Goal: Information Seeking & Learning: Find contact information

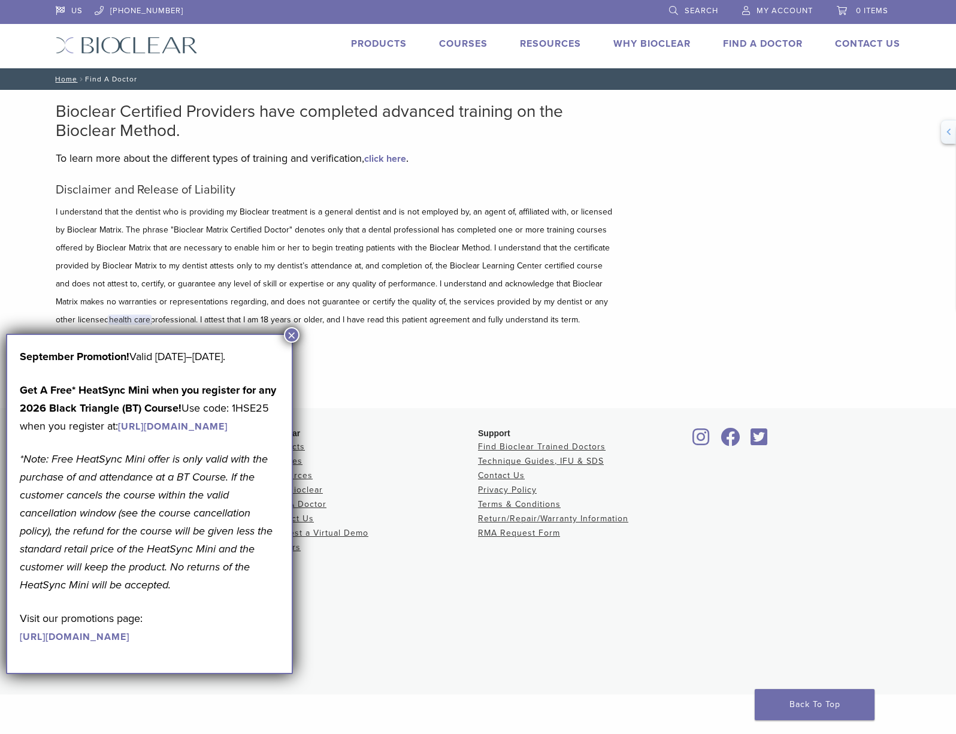
click at [291, 335] on button "×" at bounding box center [292, 335] width 16 height 16
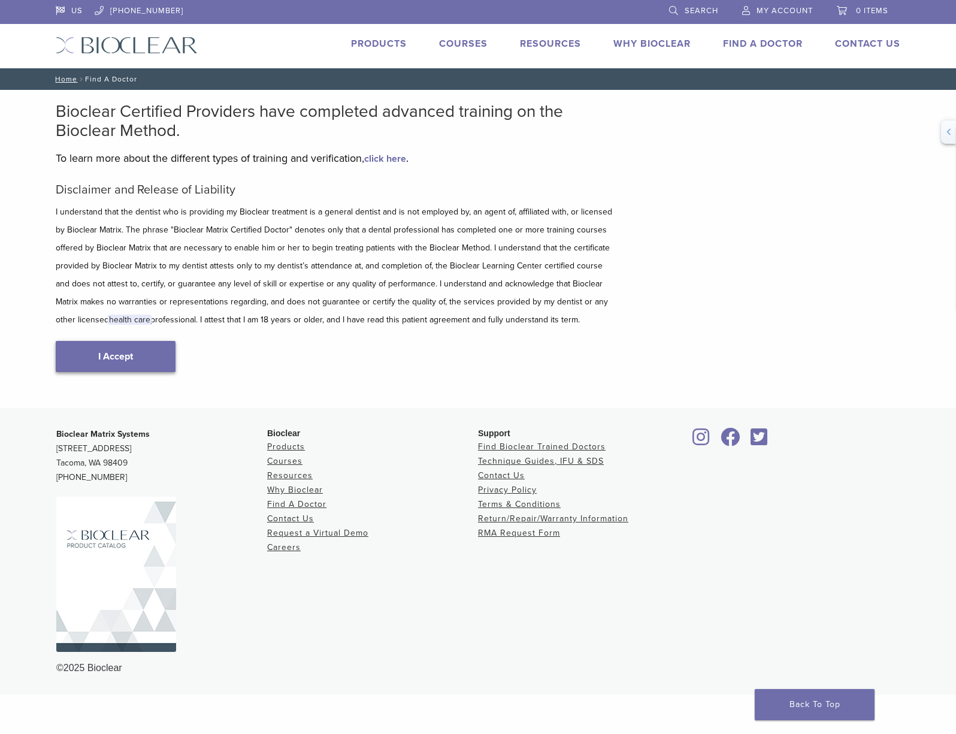
click at [107, 355] on link "I Accept" at bounding box center [116, 356] width 120 height 31
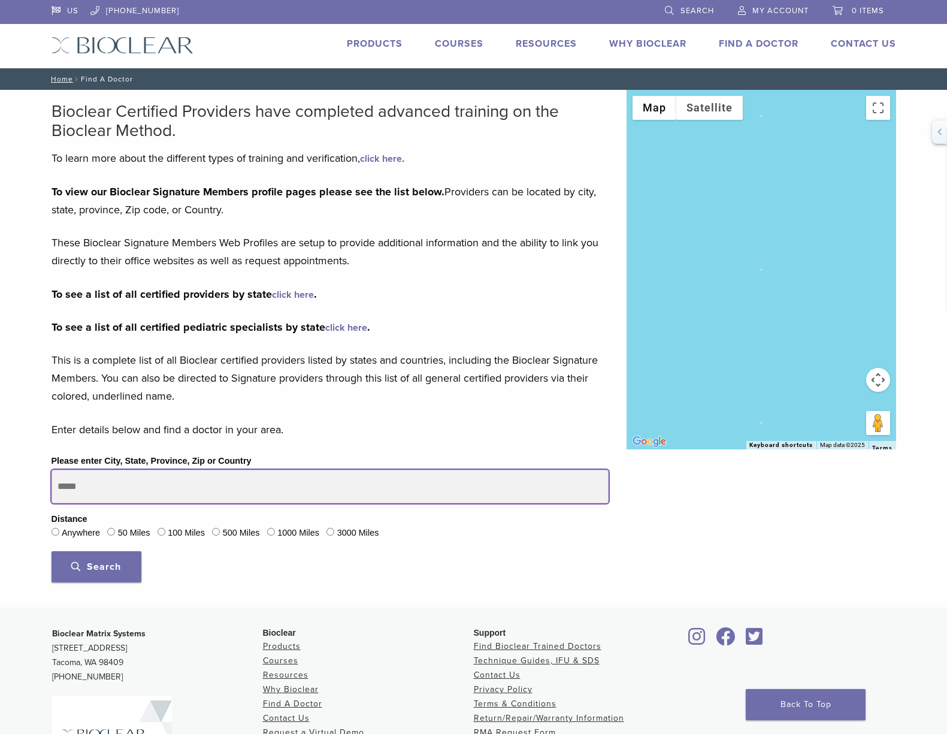
drag, startPoint x: 117, startPoint y: 492, endPoint x: -70, endPoint y: 470, distance: 188.9
click at [0, 470] on html "US [PHONE_NUMBER] Search My Account 0 items Cart No products in the cart. Back …" at bounding box center [473, 446] width 947 height 893
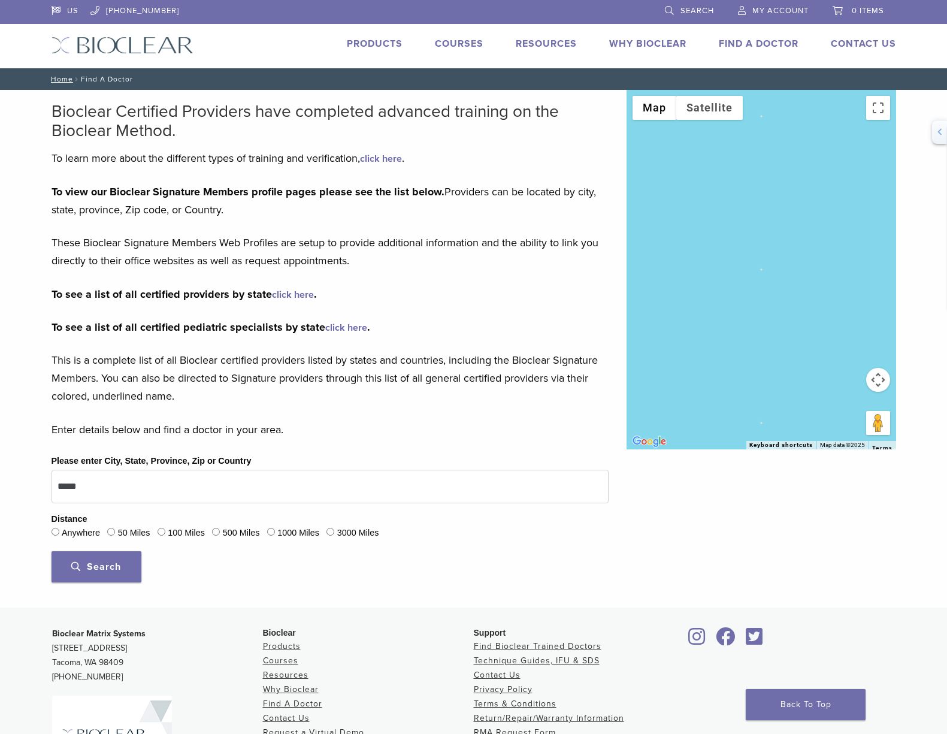
click at [104, 565] on span "Search" at bounding box center [96, 567] width 50 height 12
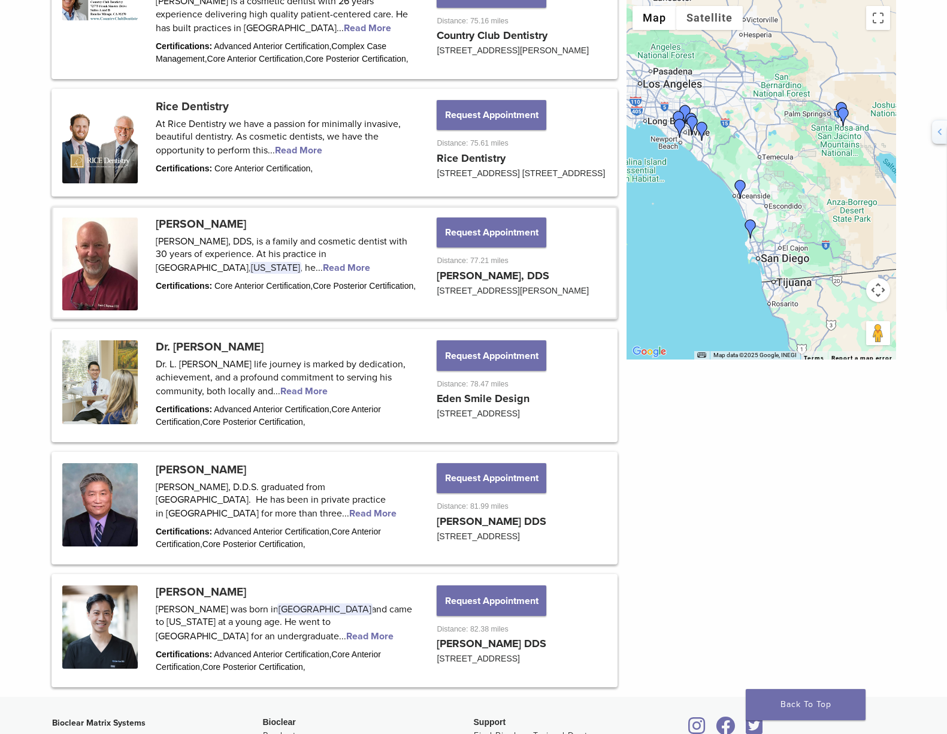
scroll to position [1410, 0]
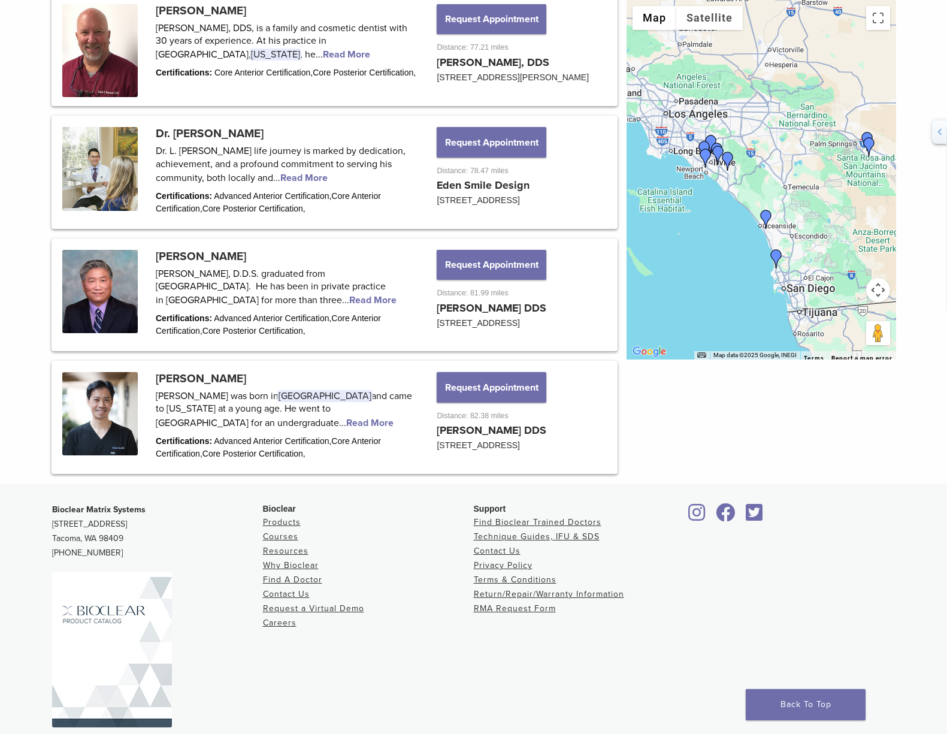
drag, startPoint x: 706, startPoint y: 228, endPoint x: 725, endPoint y: 249, distance: 28.4
click at [727, 249] on div at bounding box center [762, 179] width 270 height 359
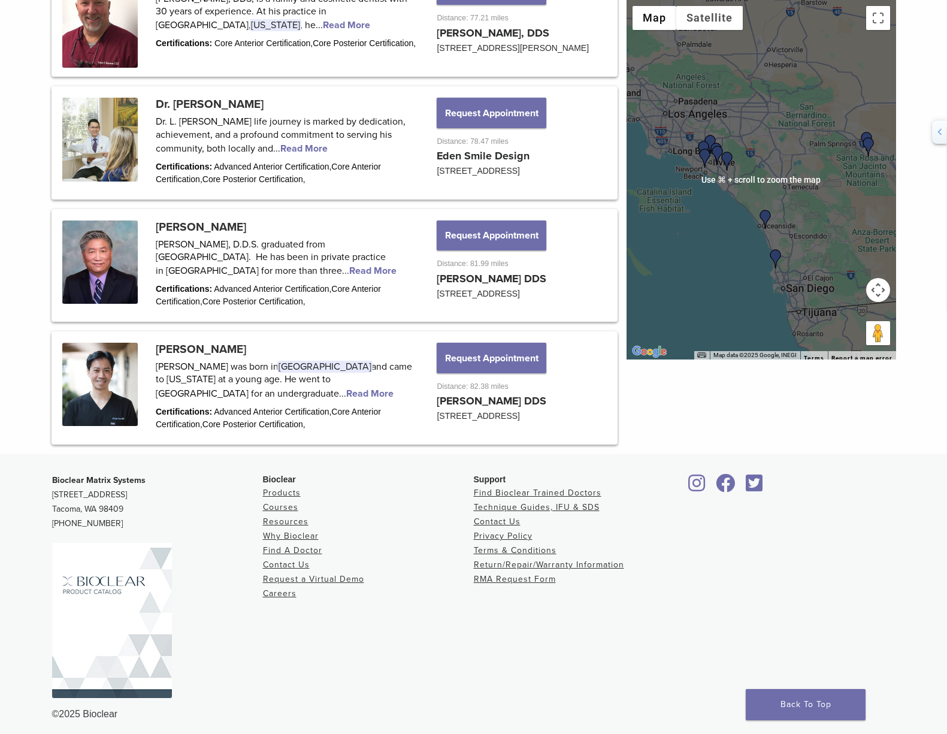
scroll to position [1498, 0]
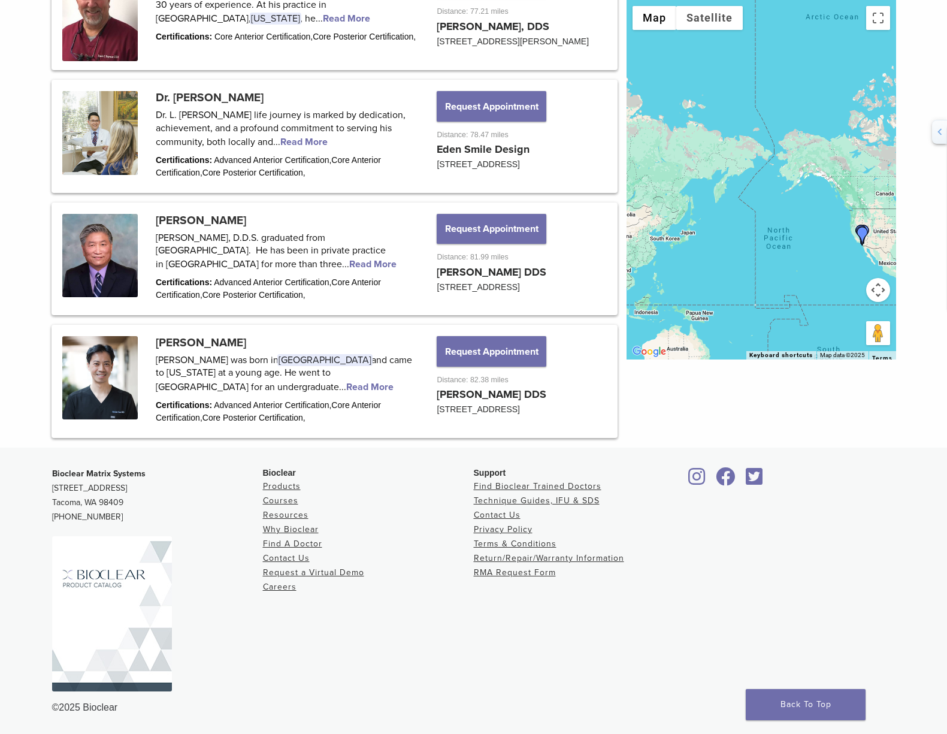
drag, startPoint x: 701, startPoint y: 255, endPoint x: 839, endPoint y: 252, distance: 138.4
click at [839, 252] on div at bounding box center [762, 179] width 270 height 359
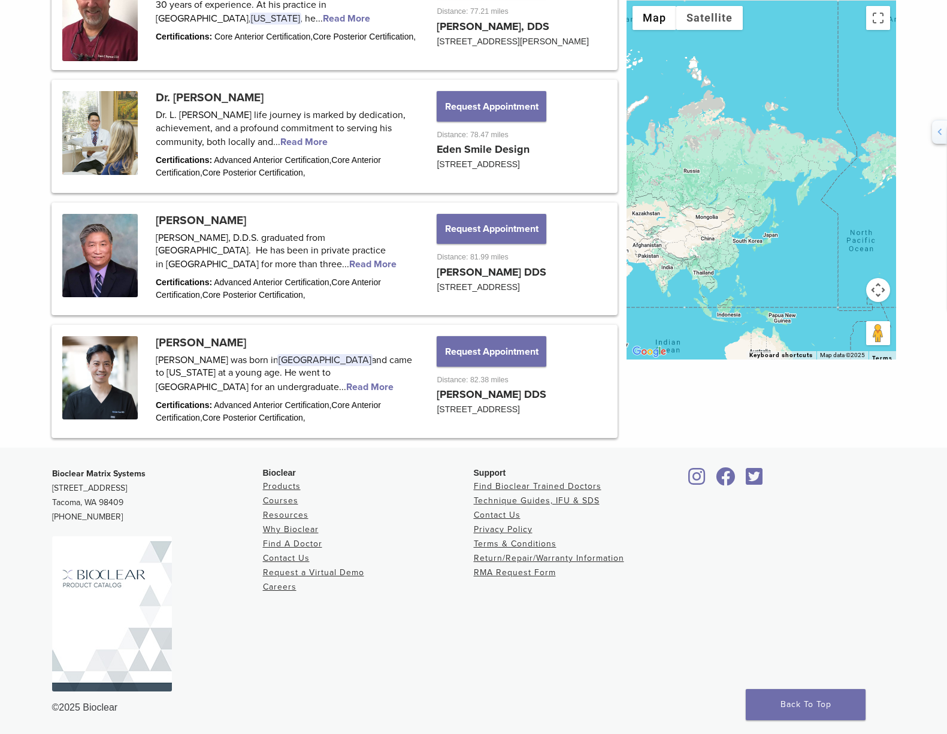
drag, startPoint x: 690, startPoint y: 253, endPoint x: 776, endPoint y: 256, distance: 86.3
click at [776, 256] on div at bounding box center [762, 179] width 270 height 359
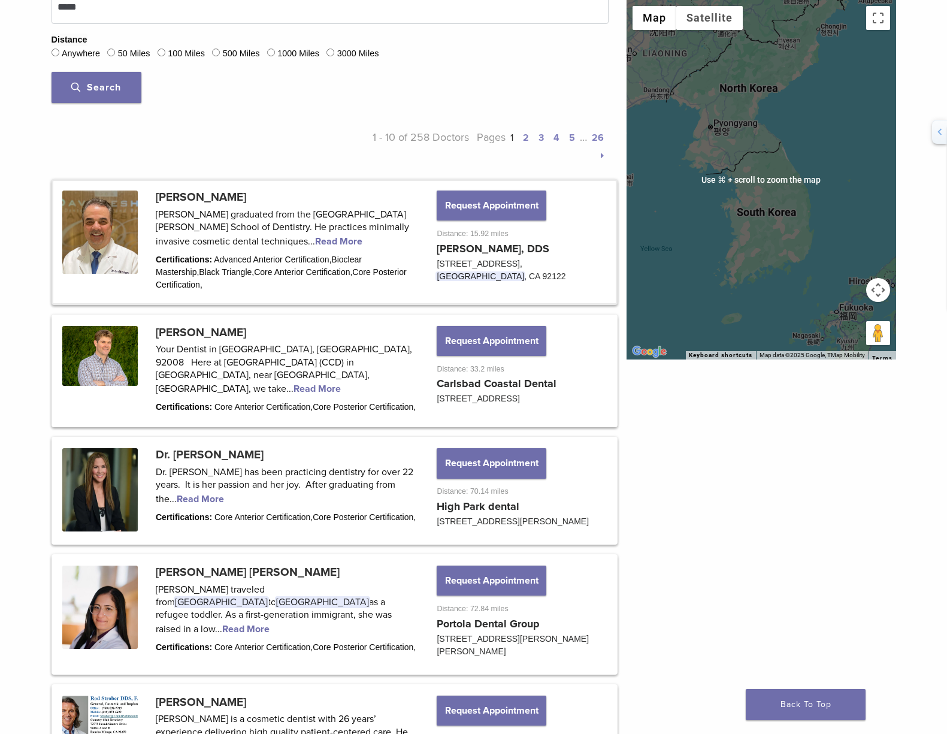
scroll to position [168, 0]
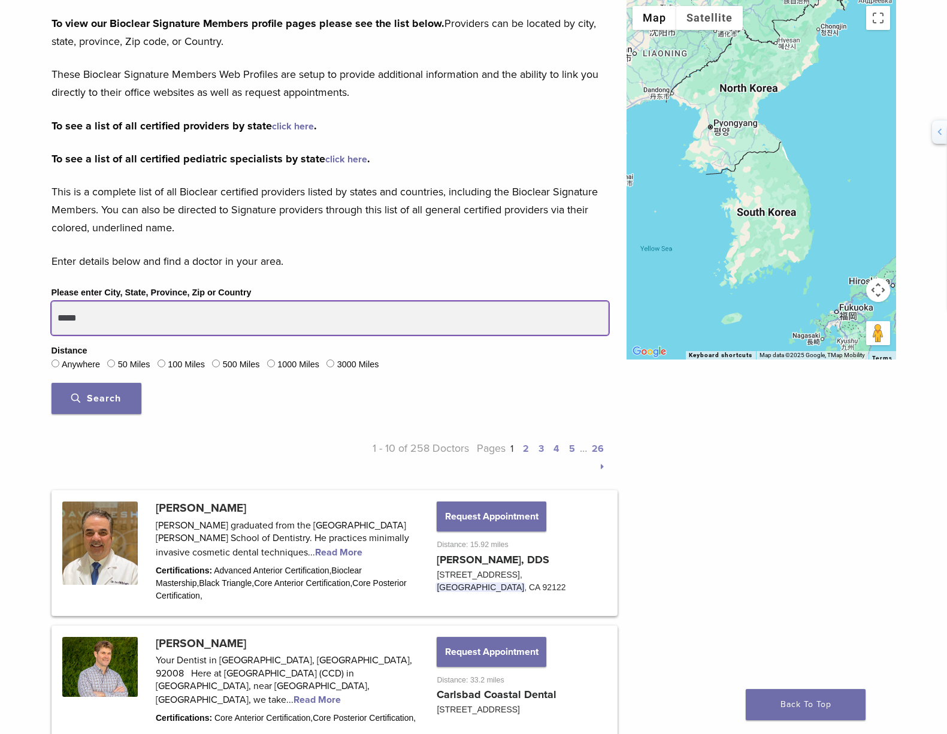
drag, startPoint x: 136, startPoint y: 323, endPoint x: -87, endPoint y: 294, distance: 224.8
click at [52, 383] on button "Search" at bounding box center [97, 398] width 90 height 31
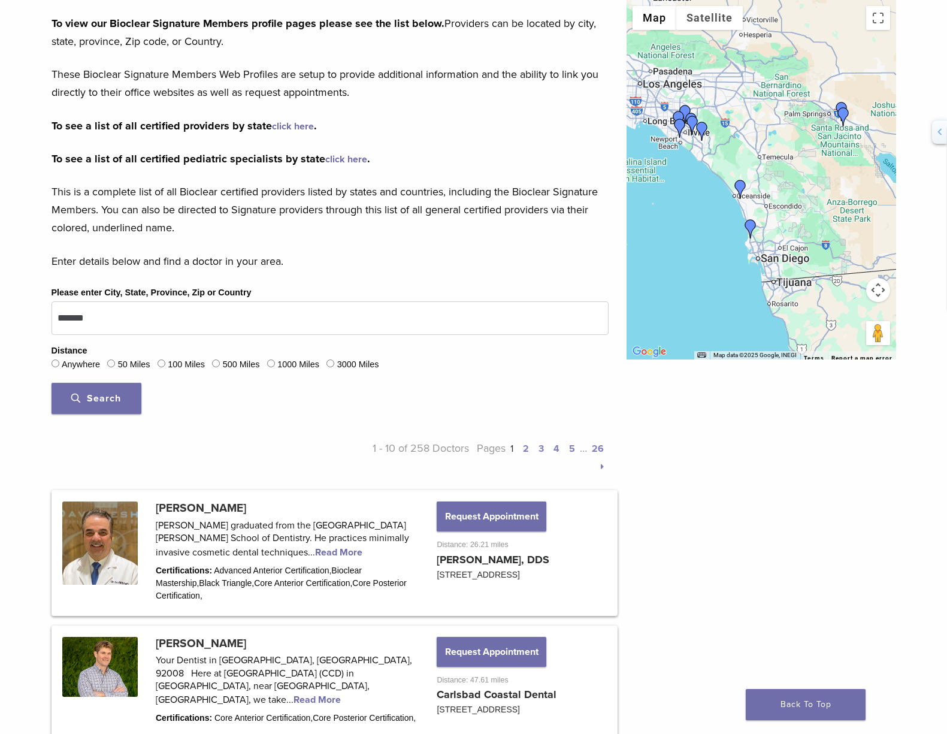
click at [748, 226] on img "Dr. David Eshom" at bounding box center [750, 228] width 19 height 19
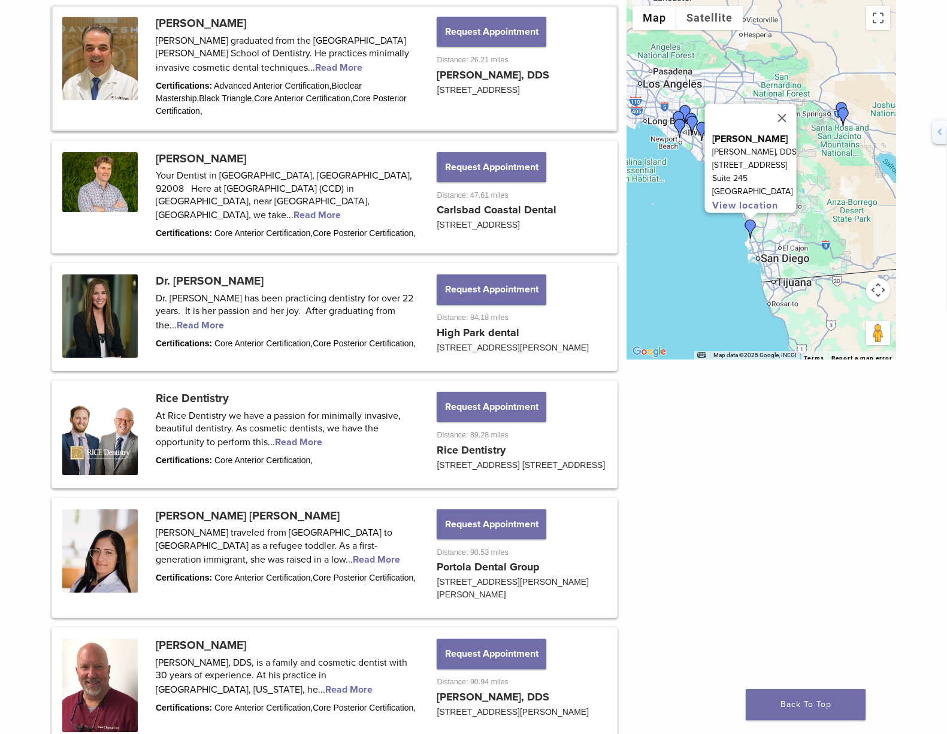
scroll to position [658, 0]
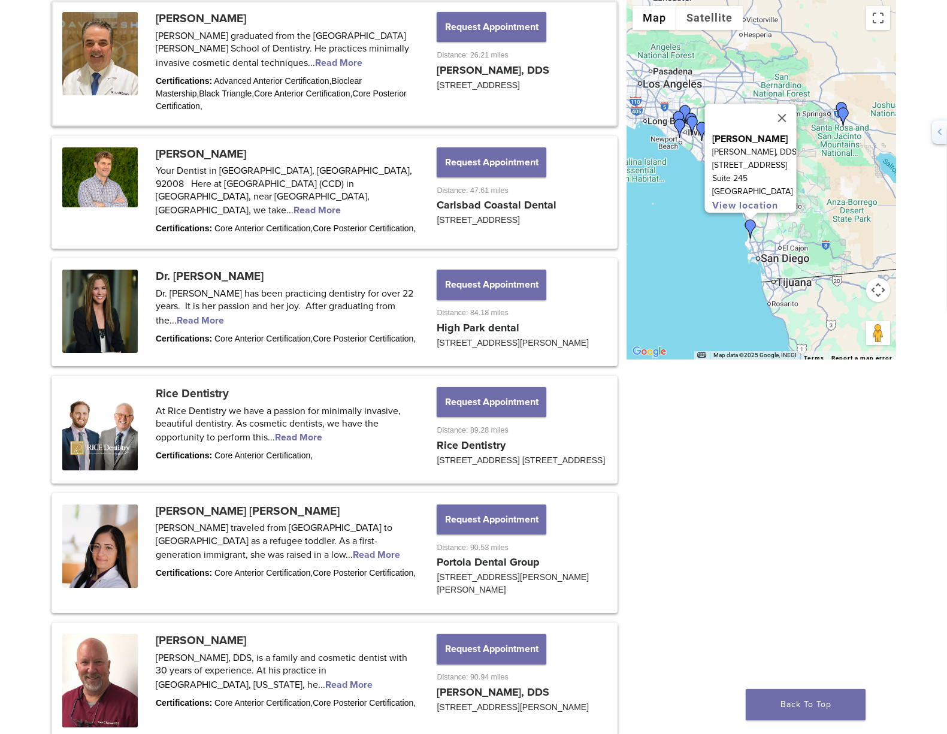
click at [716, 240] on div "To navigate, press the arrow keys. [PERSON_NAME] [PERSON_NAME], DDS [STREET_ADD…" at bounding box center [762, 179] width 270 height 359
click at [796, 111] on button "Close" at bounding box center [781, 118] width 29 height 29
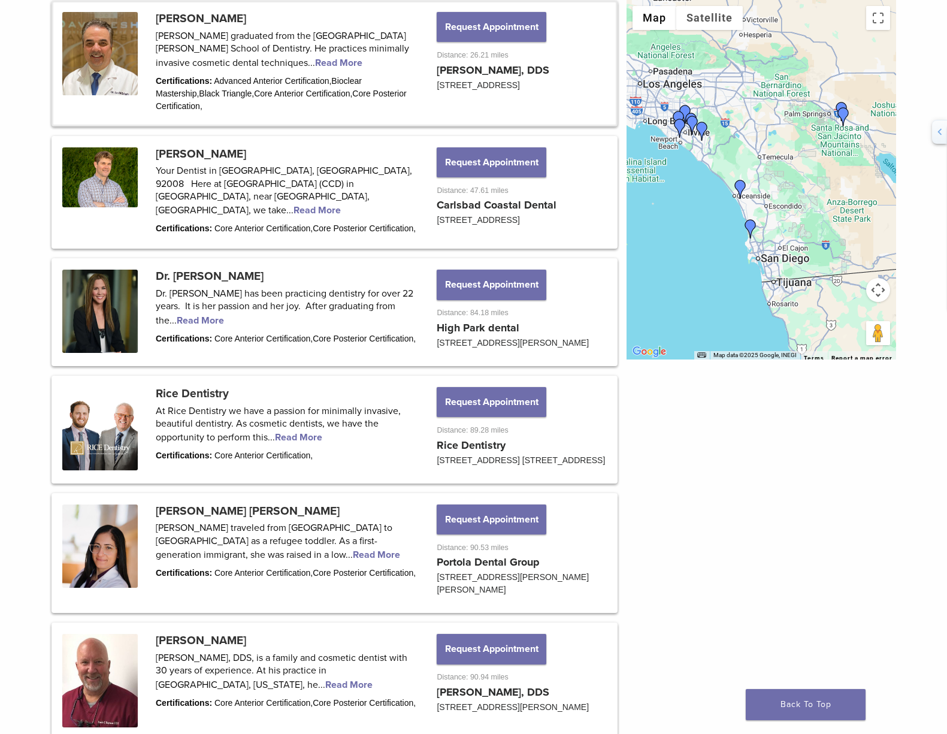
click at [741, 185] on img "Dr. Michael Thylin" at bounding box center [740, 189] width 19 height 19
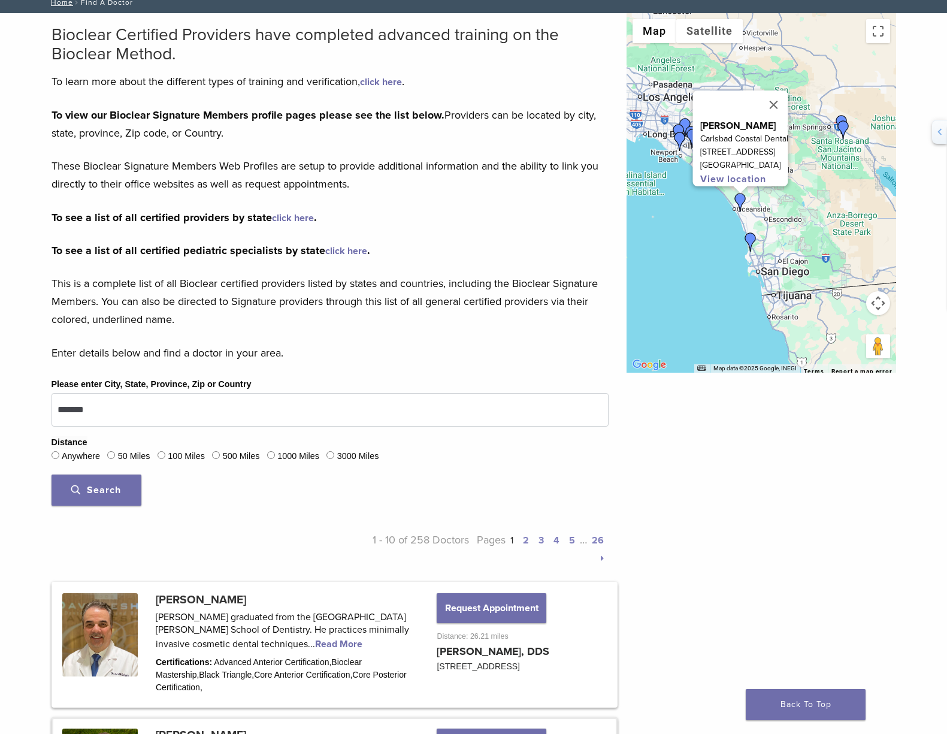
scroll to position [15, 0]
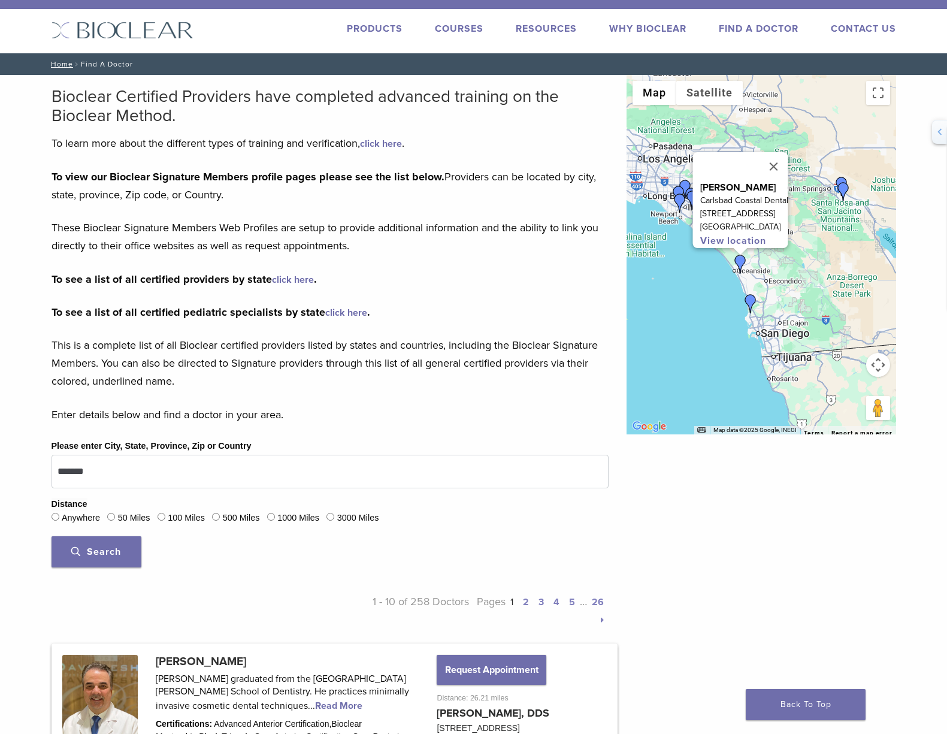
click at [832, 211] on div "To navigate, press the arrow keys. [PERSON_NAME] Carlsbad Coastal Dental [STREE…" at bounding box center [762, 254] width 270 height 359
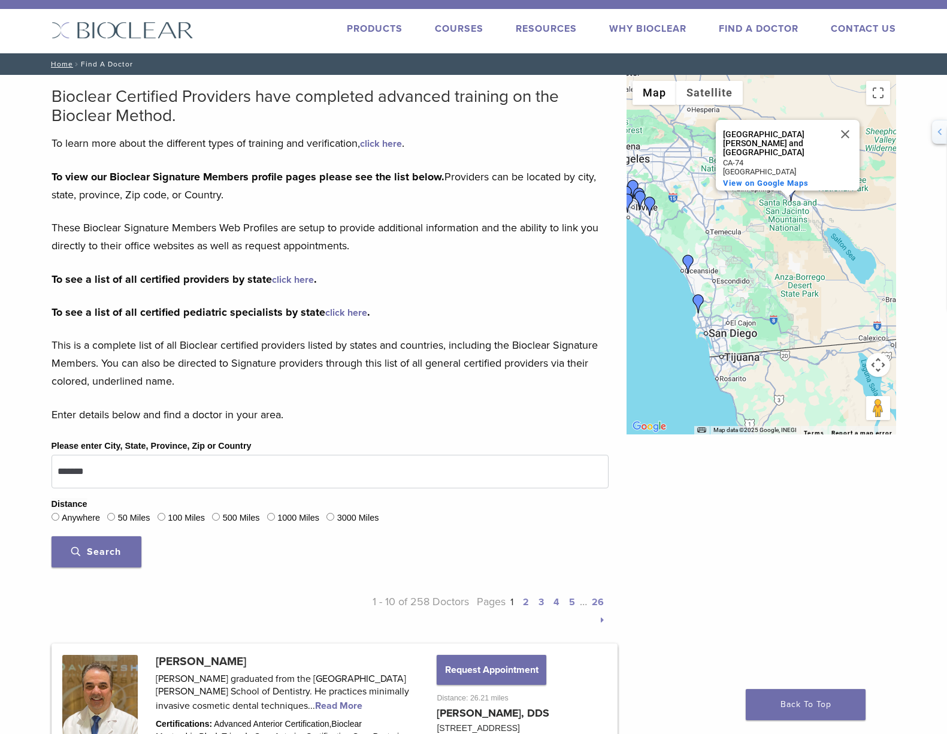
click at [845, 122] on button "Close" at bounding box center [845, 134] width 29 height 29
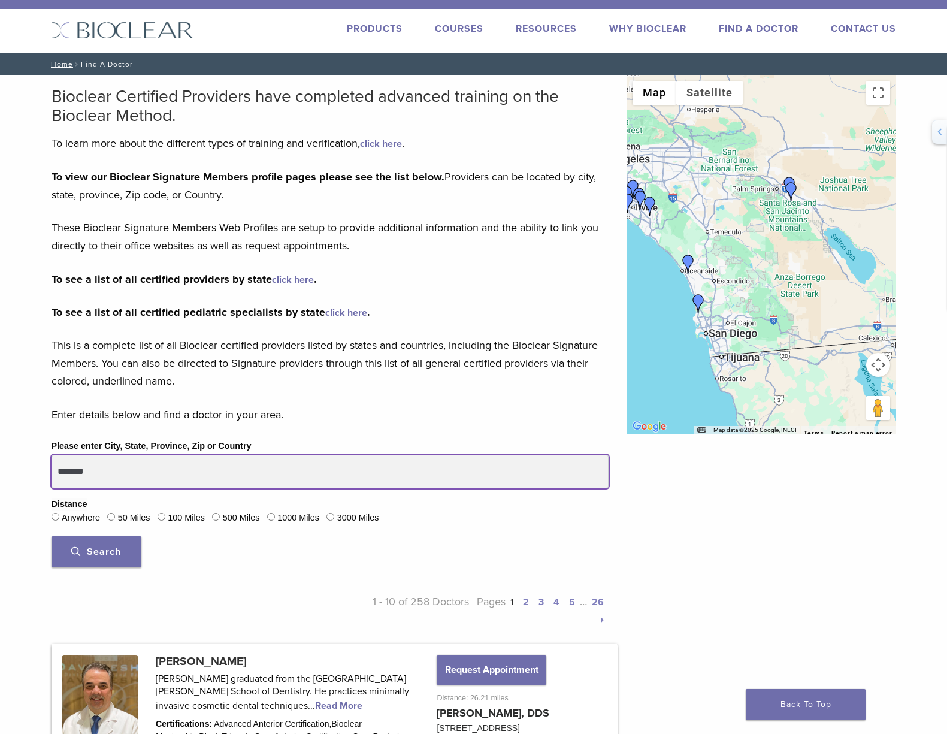
click at [219, 470] on input "*******" at bounding box center [330, 472] width 557 height 34
drag, startPoint x: 213, startPoint y: 470, endPoint x: -40, endPoint y: 440, distance: 254.0
type input "**********"
click at [52, 536] on button "Search" at bounding box center [97, 551] width 90 height 31
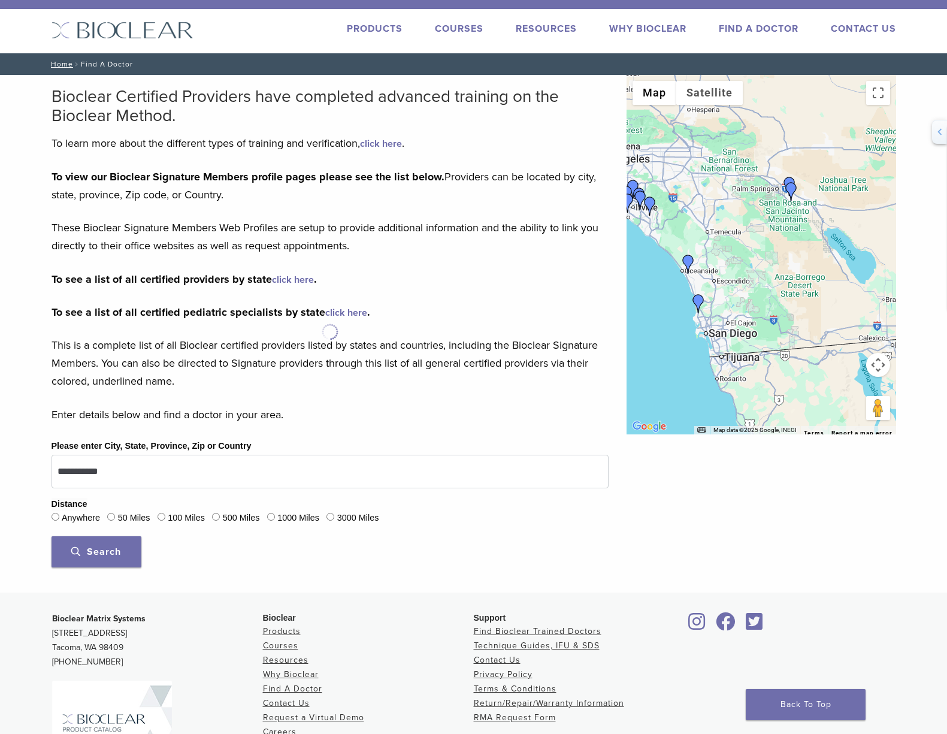
click at [90, 558] on button "Search" at bounding box center [97, 551] width 90 height 31
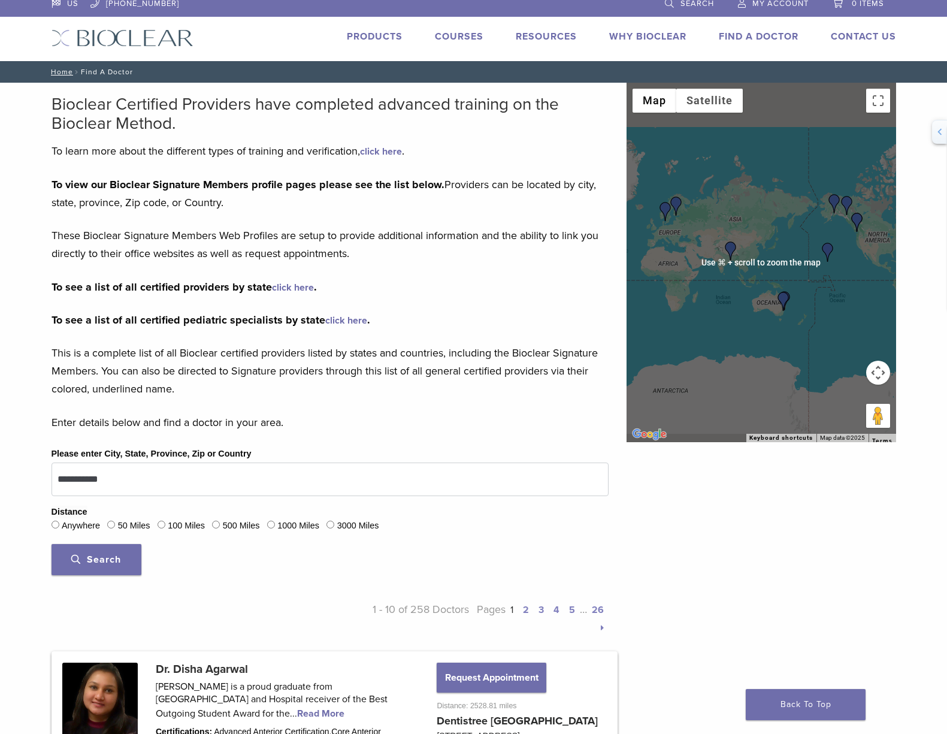
scroll to position [23, 0]
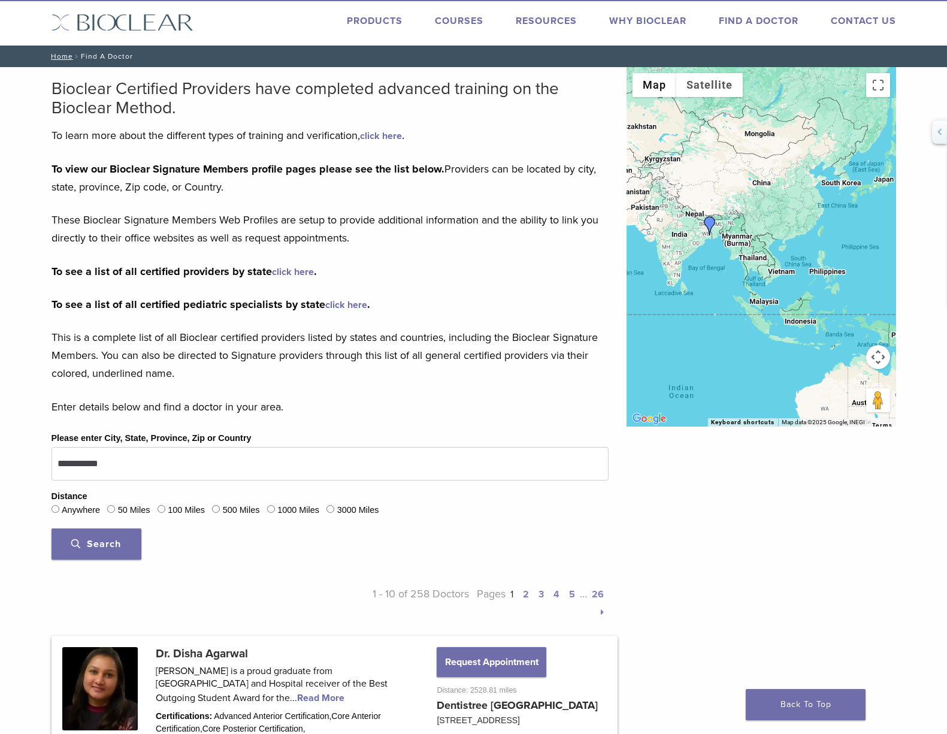
drag, startPoint x: 733, startPoint y: 231, endPoint x: 911, endPoint y: 243, distance: 177.7
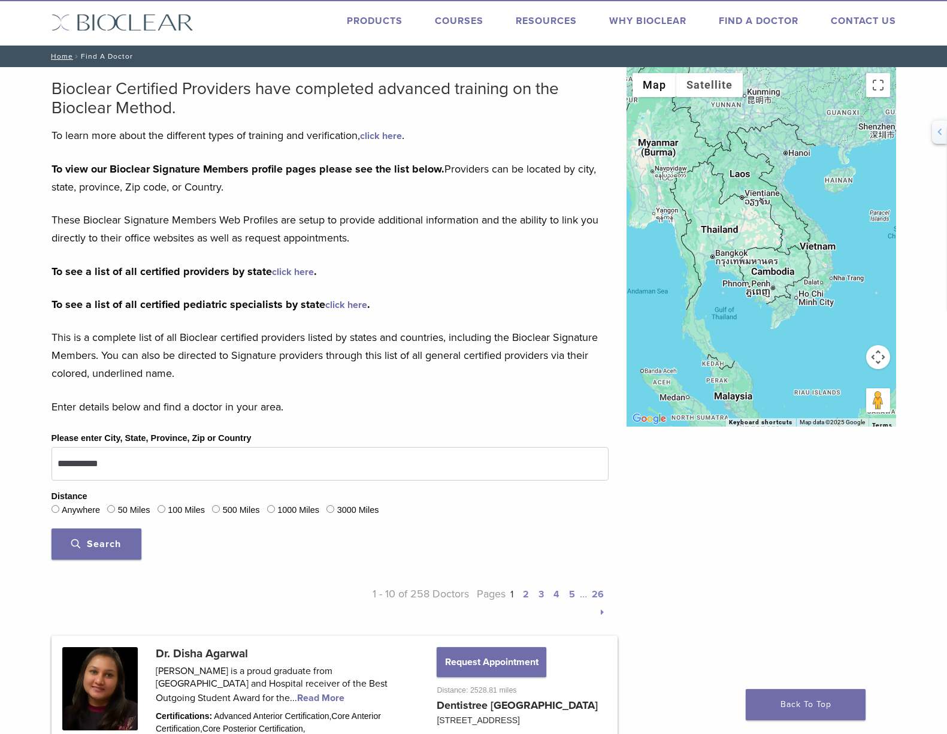
drag, startPoint x: 725, startPoint y: 260, endPoint x: 567, endPoint y: 171, distance: 181.3
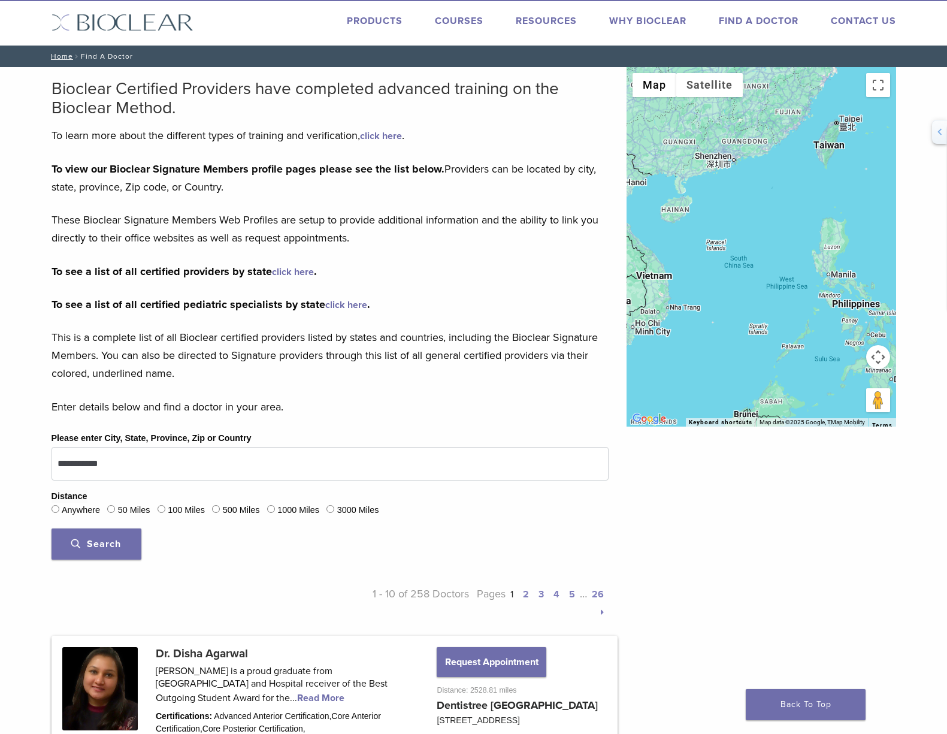
drag, startPoint x: 806, startPoint y: 338, endPoint x: 642, endPoint y: 367, distance: 167.3
click at [642, 367] on div at bounding box center [762, 246] width 270 height 359
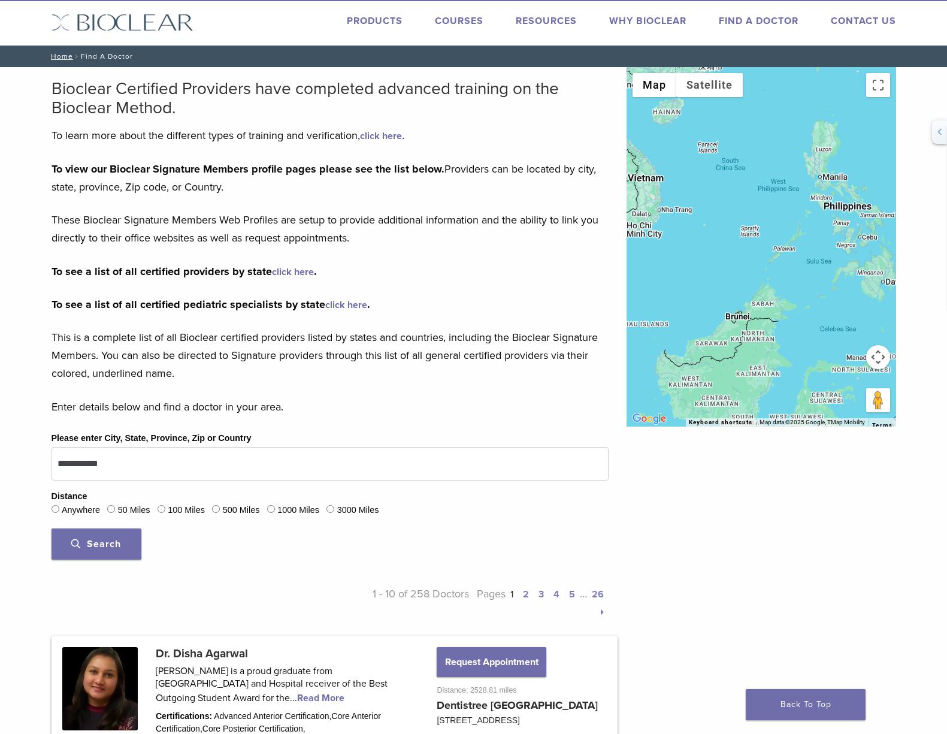
drag, startPoint x: 737, startPoint y: 277, endPoint x: 729, endPoint y: 178, distance: 99.2
click at [729, 178] on div at bounding box center [762, 246] width 270 height 359
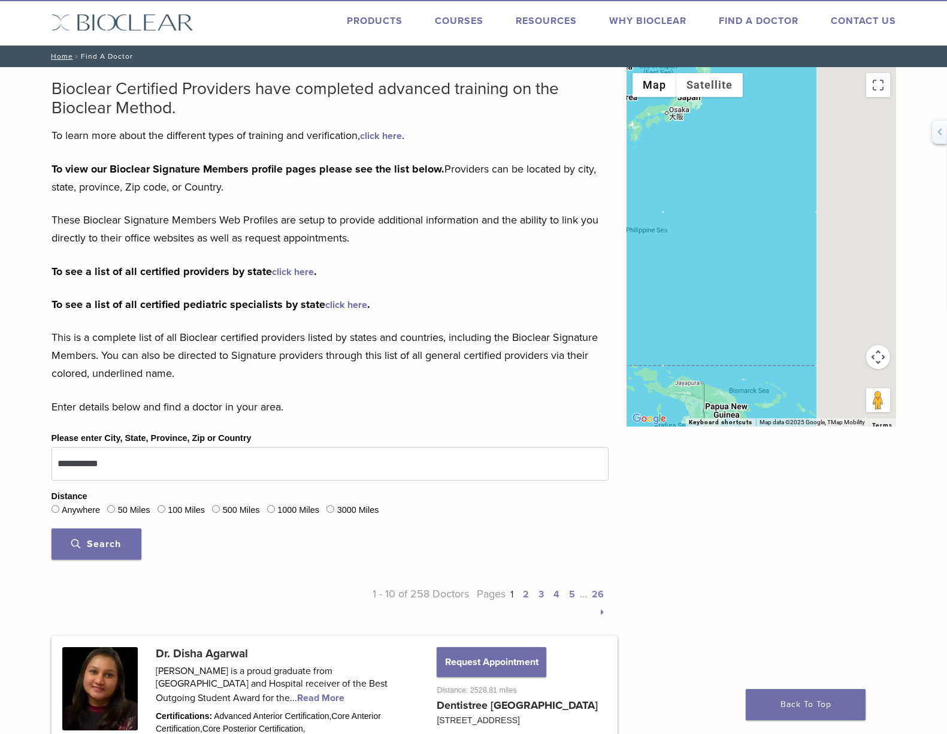
drag, startPoint x: 807, startPoint y: 229, endPoint x: 587, endPoint y: 319, distance: 238.1
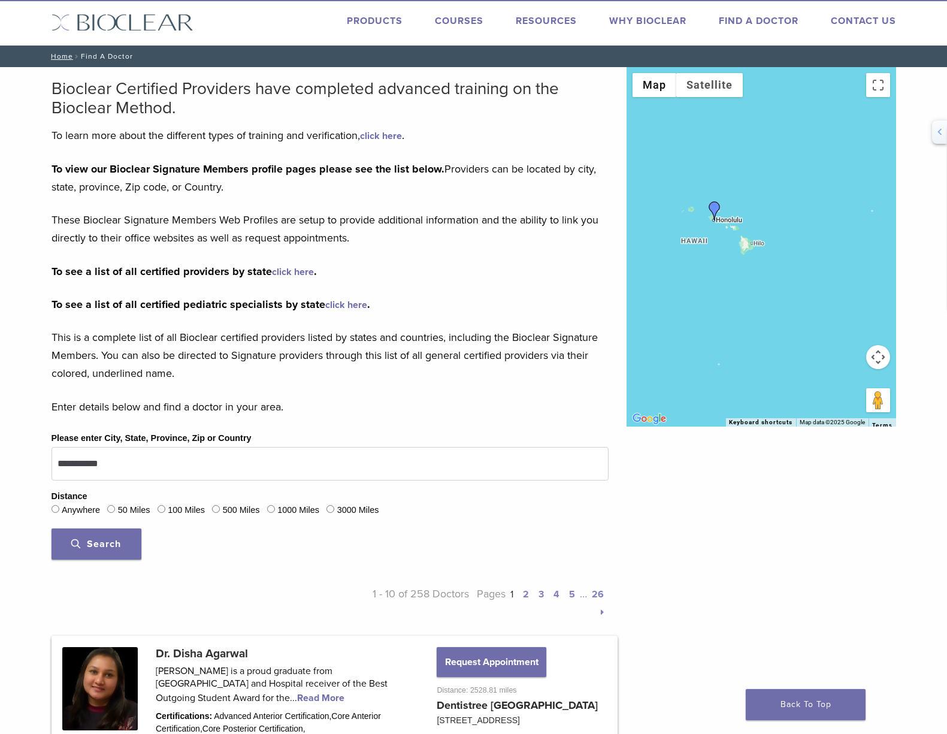
click at [713, 205] on img "Dr. Kris Nip" at bounding box center [714, 210] width 19 height 19
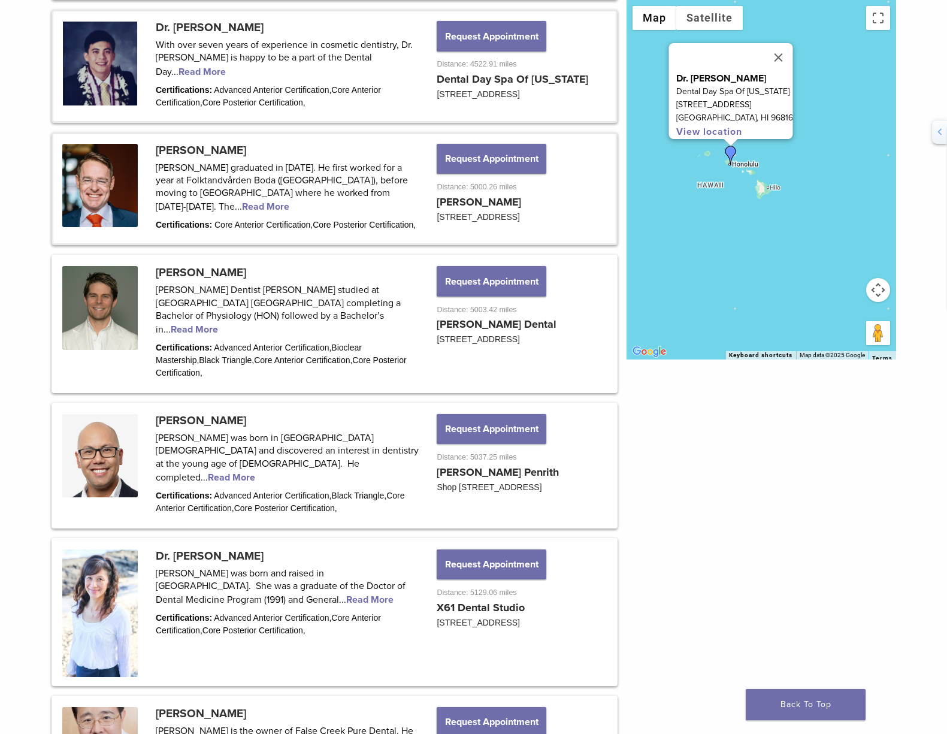
scroll to position [1130, 0]
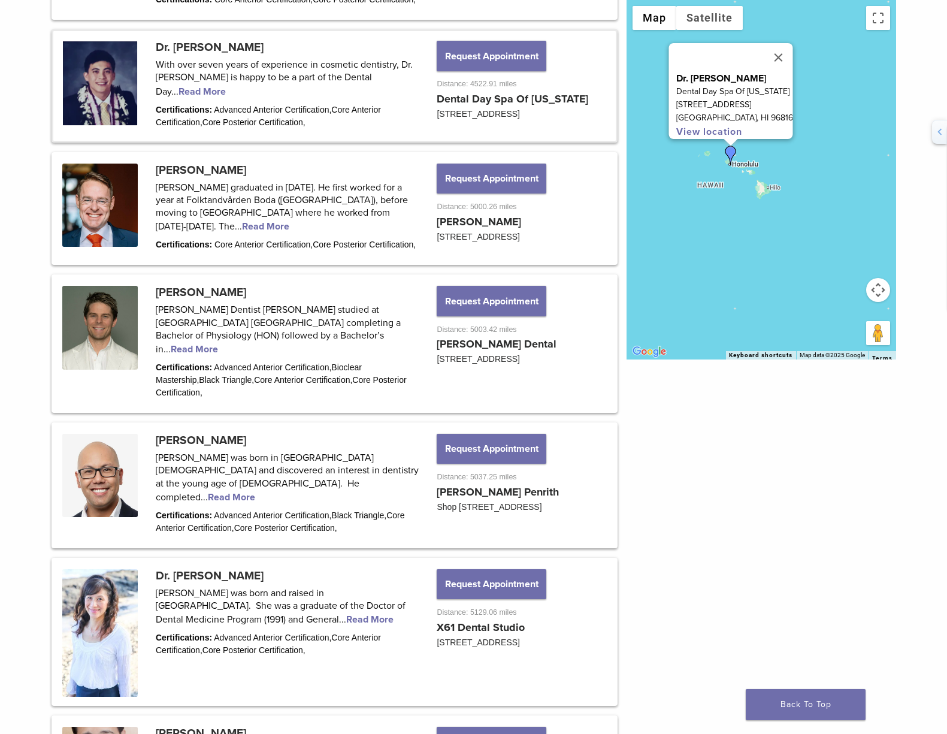
click at [379, 92] on link at bounding box center [334, 85] width 562 height 109
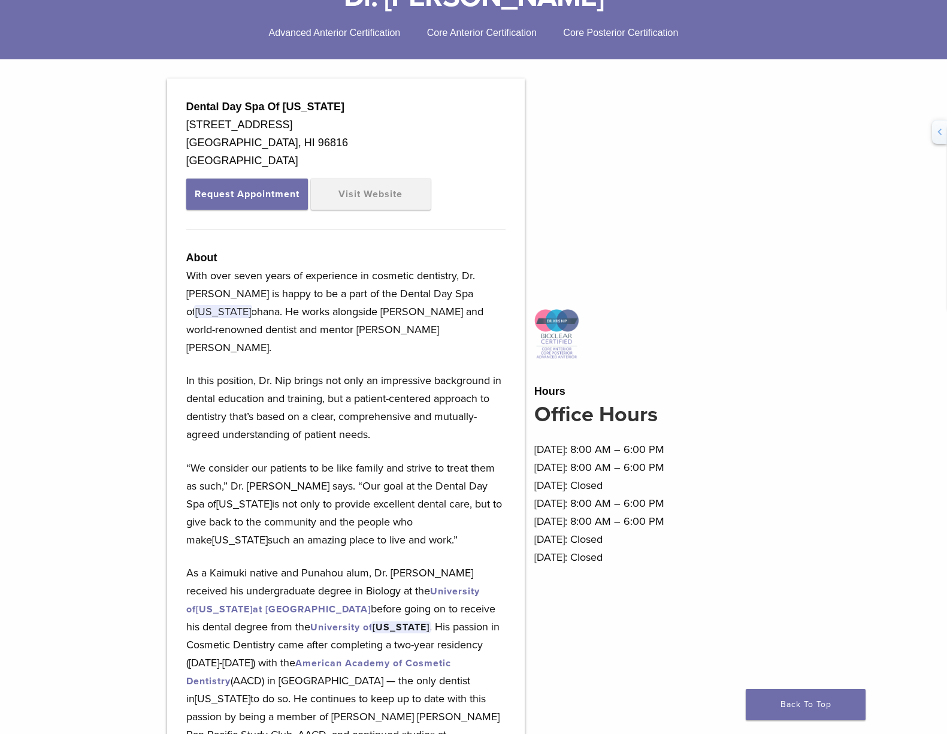
scroll to position [327, 0]
